Goal: Communication & Community: Share content

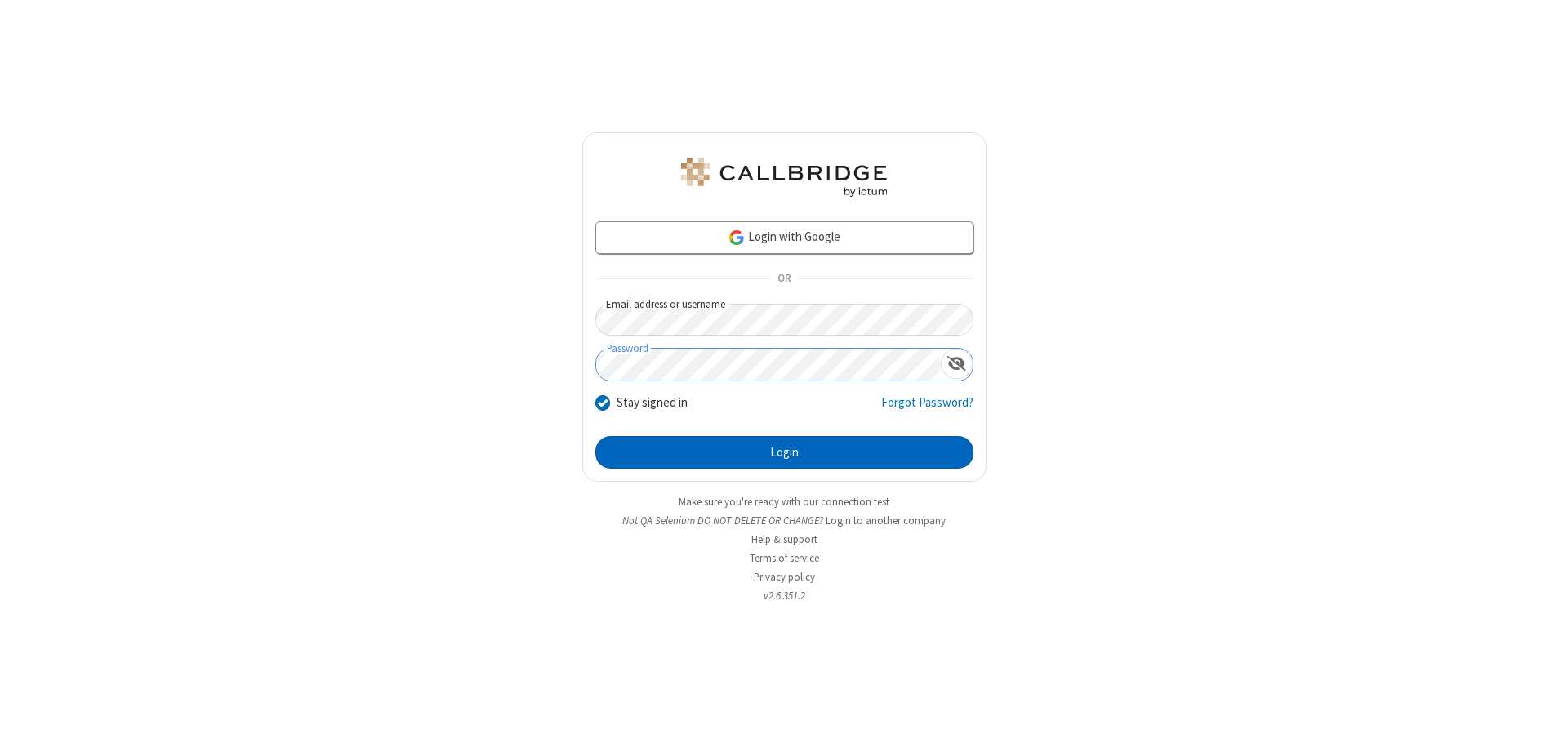
click at [784, 453] on button "Login" at bounding box center [784, 452] width 378 height 33
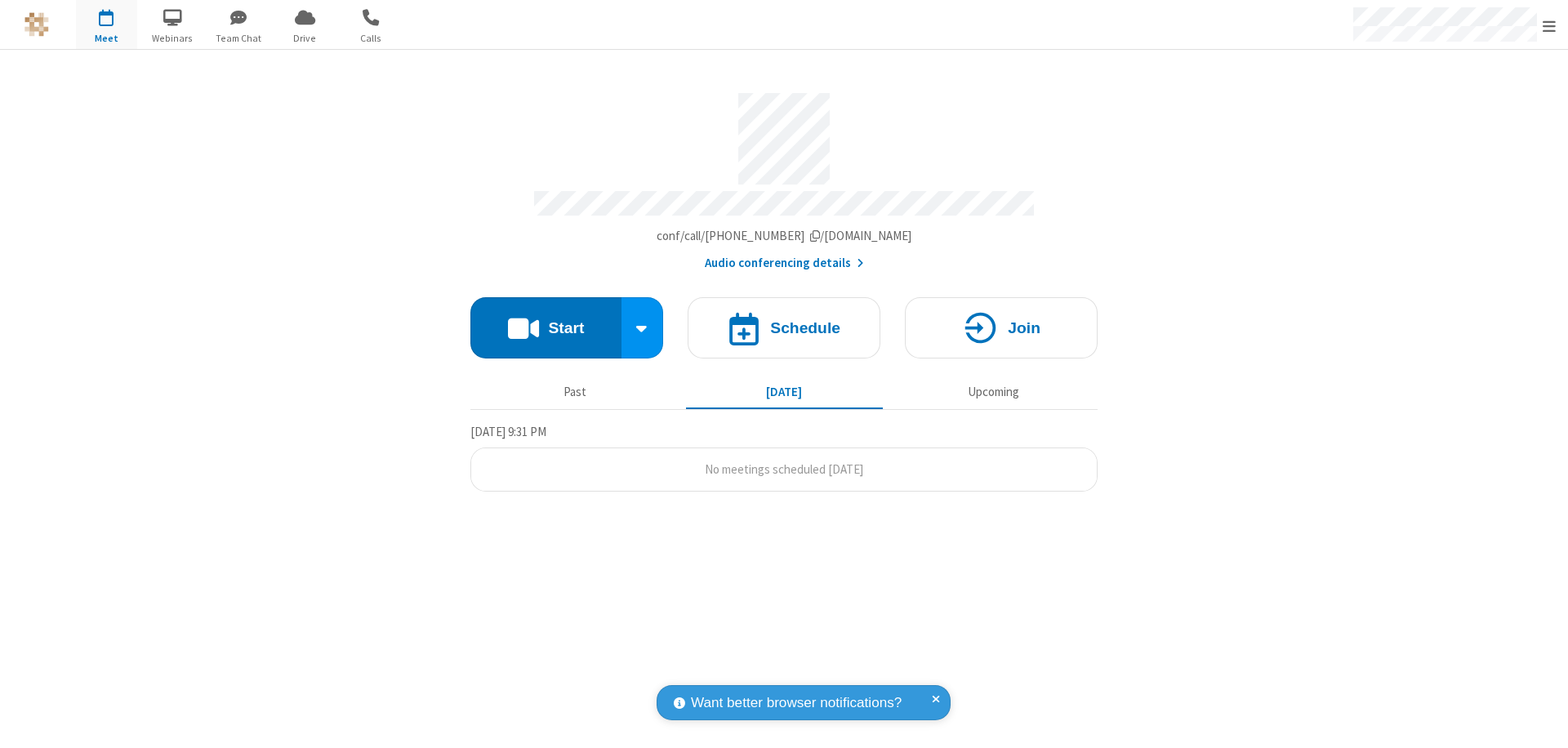
click at [546, 320] on button "Start" at bounding box center [546, 328] width 152 height 61
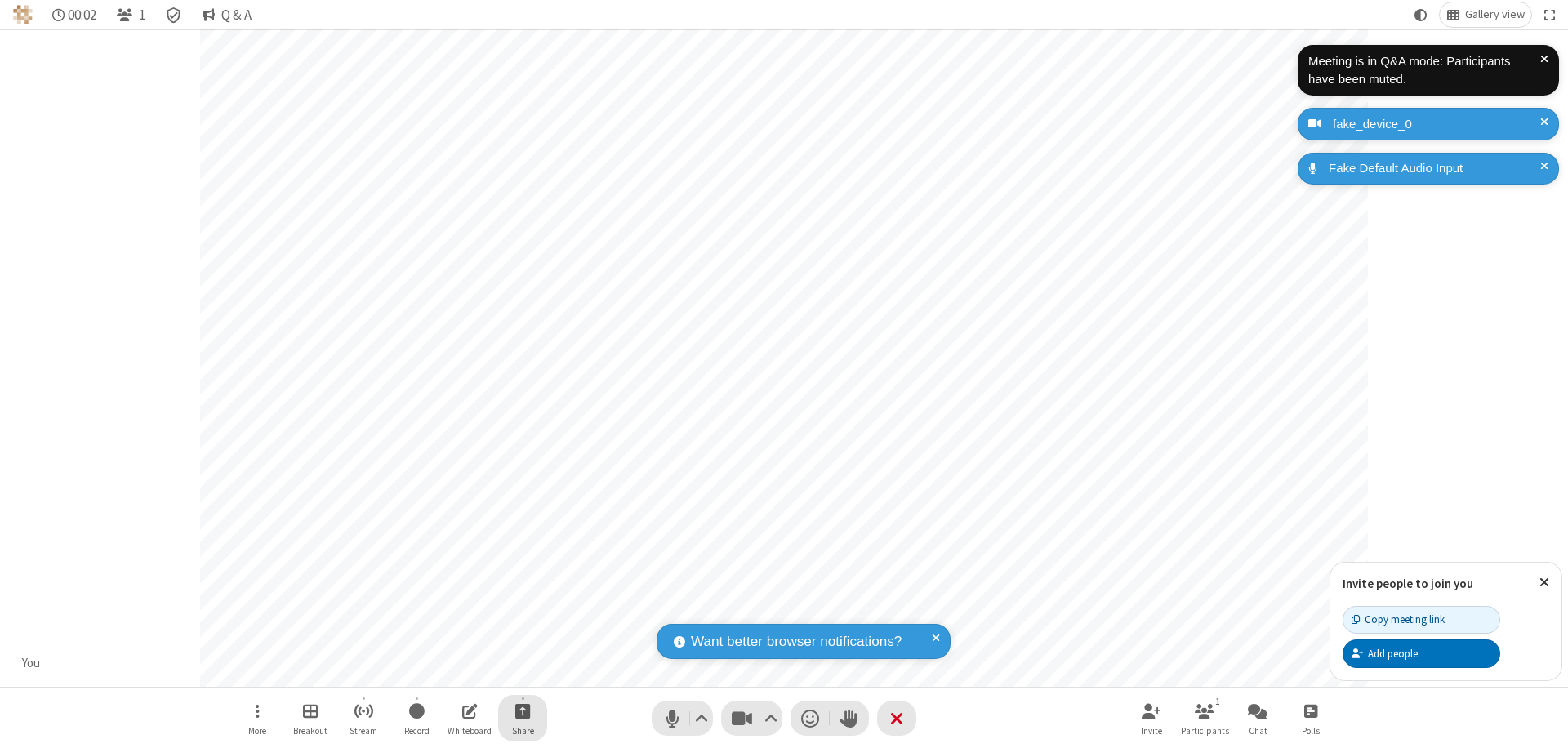
click at [523, 710] on span "Start sharing" at bounding box center [523, 710] width 16 height 21
click at [522, 611] on span "Share additional camera" at bounding box center [533, 614] width 121 height 14
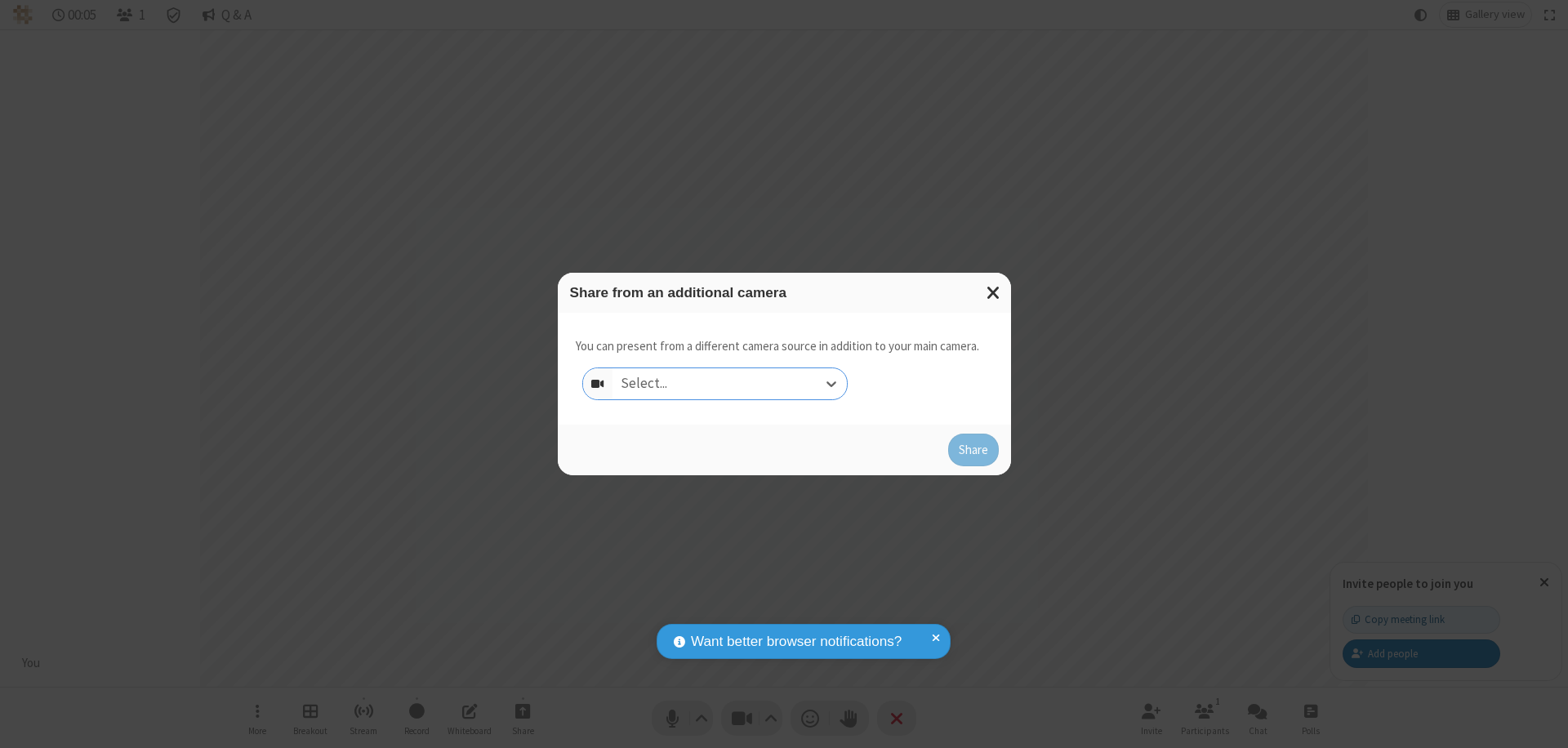
click at [729, 384] on div "Select..." at bounding box center [729, 383] width 235 height 31
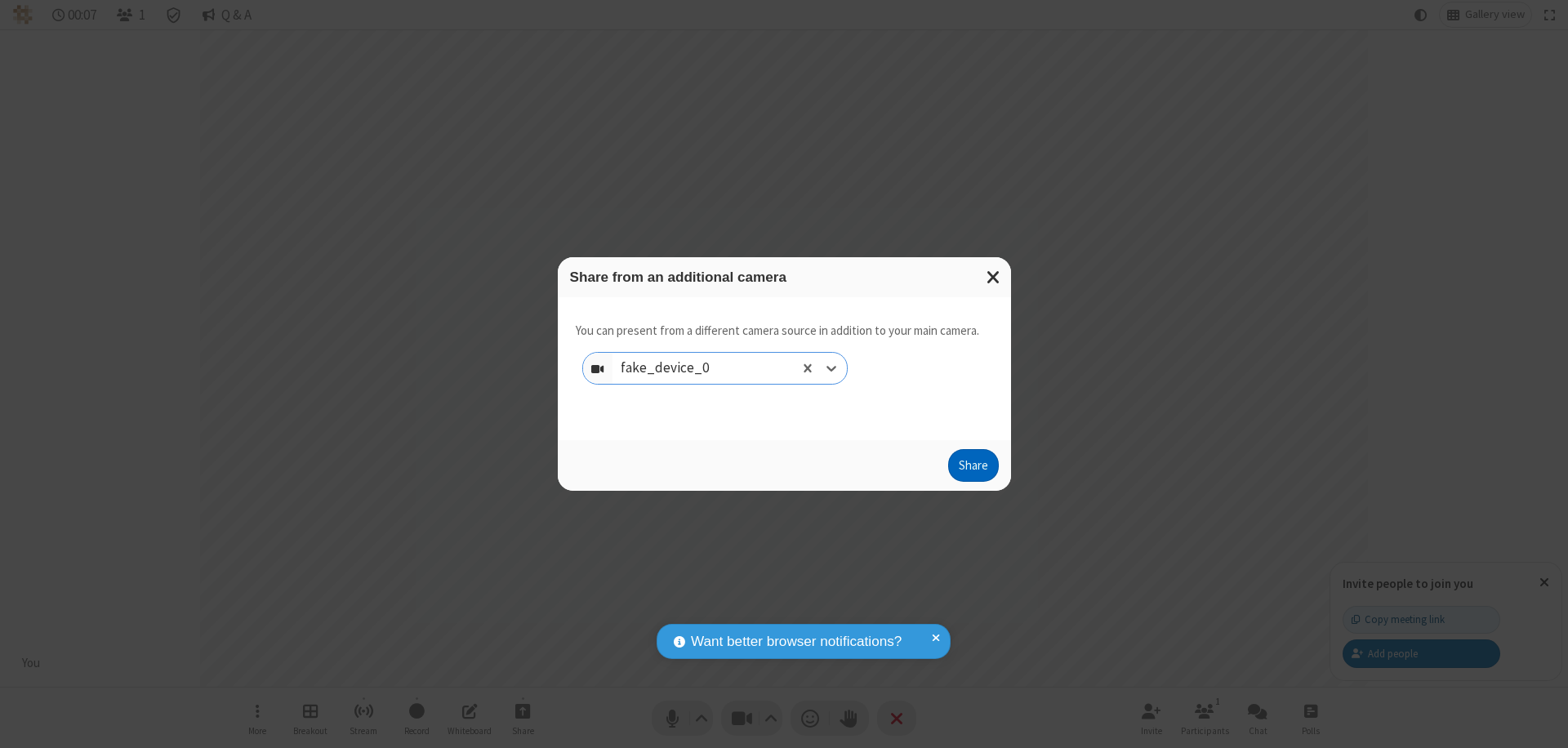
click at [973, 469] on button "Share" at bounding box center [973, 465] width 51 height 33
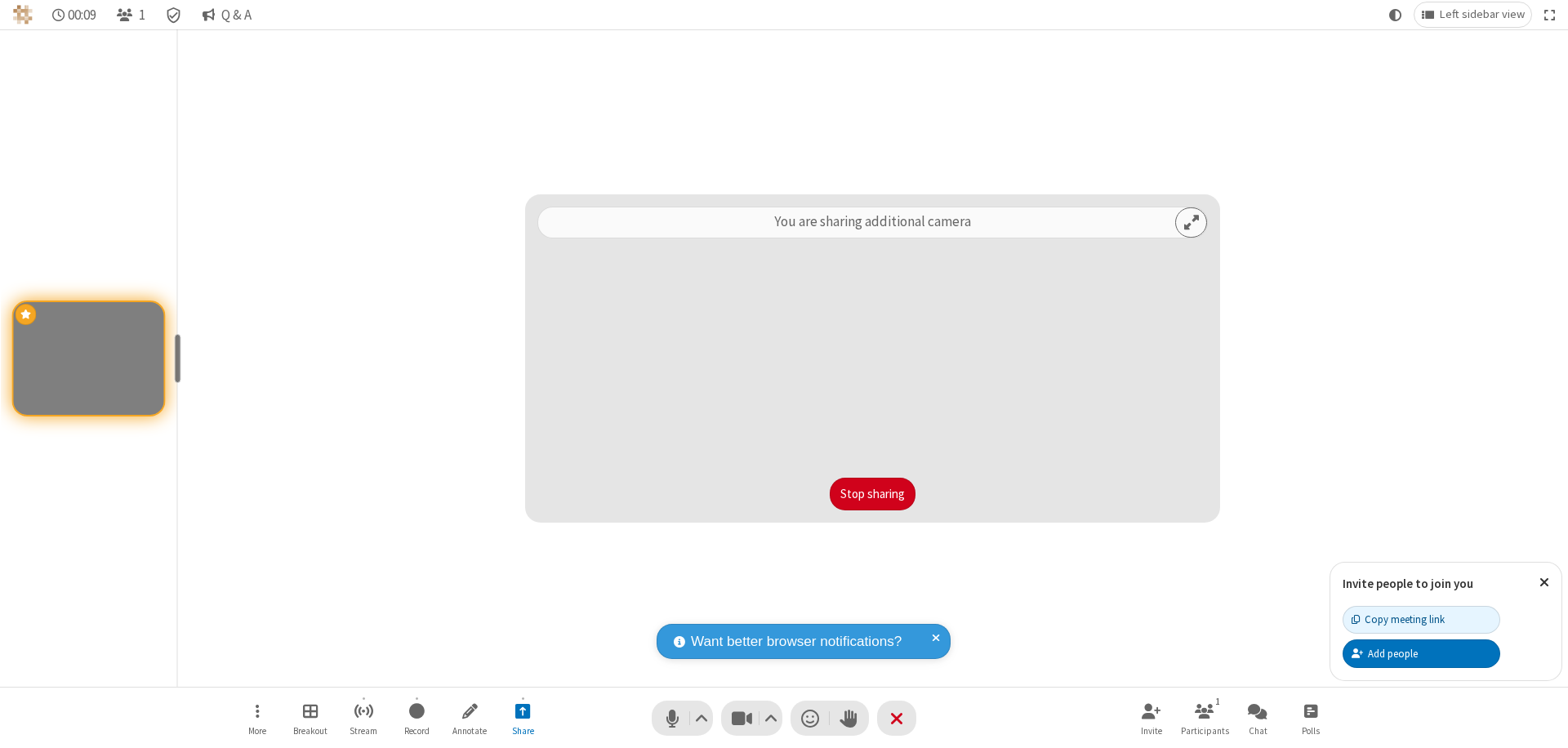
click at [873, 494] on button "Stop sharing" at bounding box center [873, 493] width 86 height 33
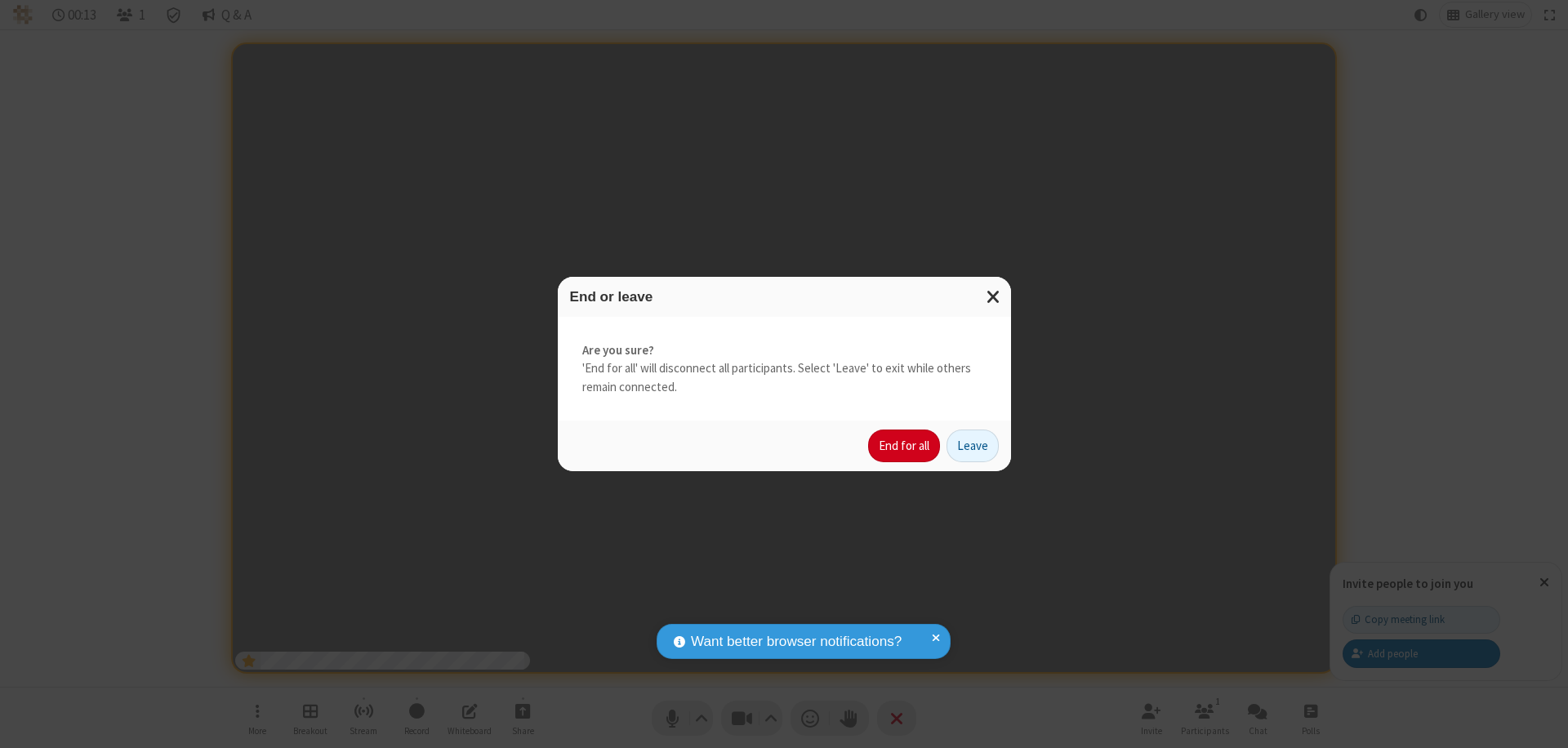
click at [905, 446] on button "End for all" at bounding box center [903, 446] width 72 height 33
